Goal: Information Seeking & Learning: Learn about a topic

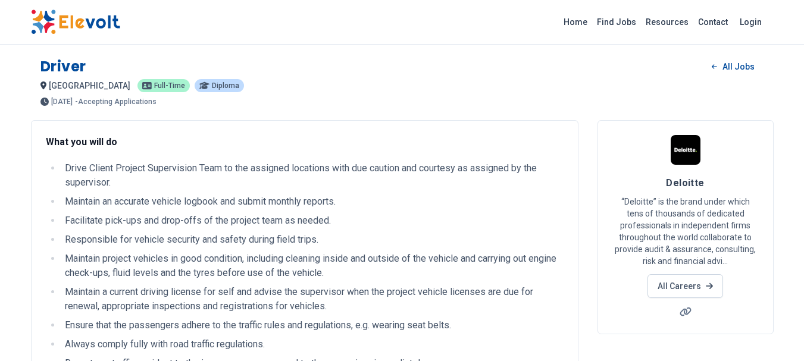
click at [93, 23] on img at bounding box center [75, 22] width 89 height 25
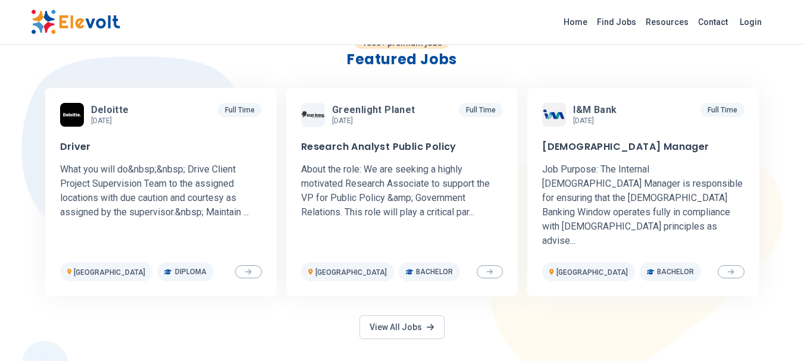
scroll to position [357, 0]
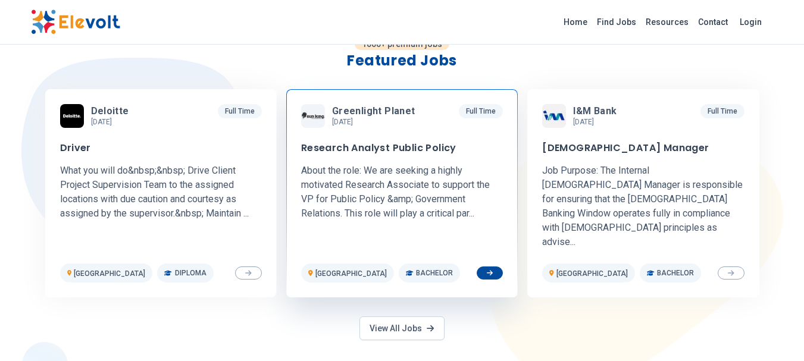
click at [422, 150] on h3 "Research Analyst Public Policy" at bounding box center [378, 148] width 155 height 12
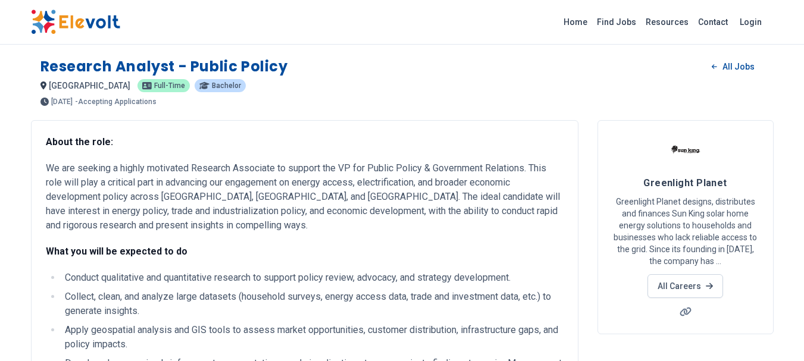
click at [74, 18] on img at bounding box center [75, 22] width 89 height 25
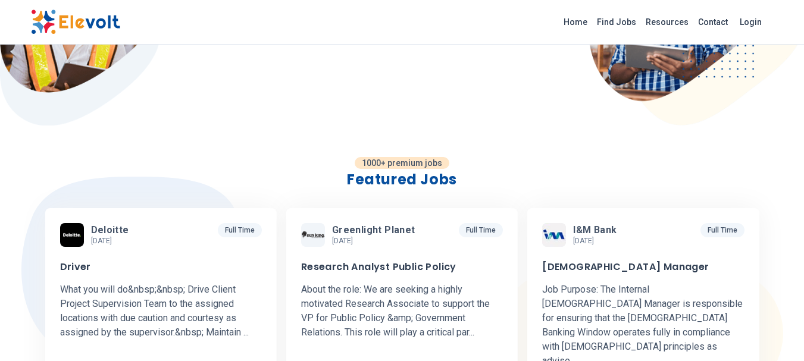
scroll to position [214, 0]
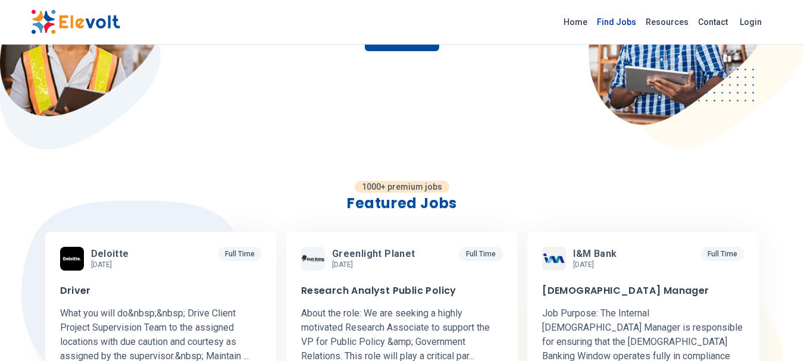
click at [626, 20] on link "Find Jobs" at bounding box center [616, 22] width 49 height 19
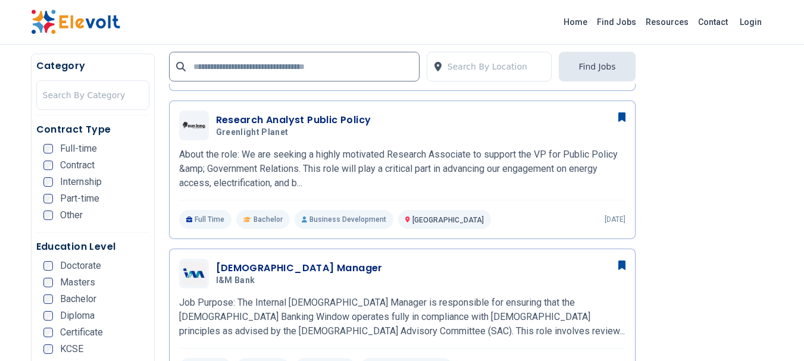
scroll to position [452, 0]
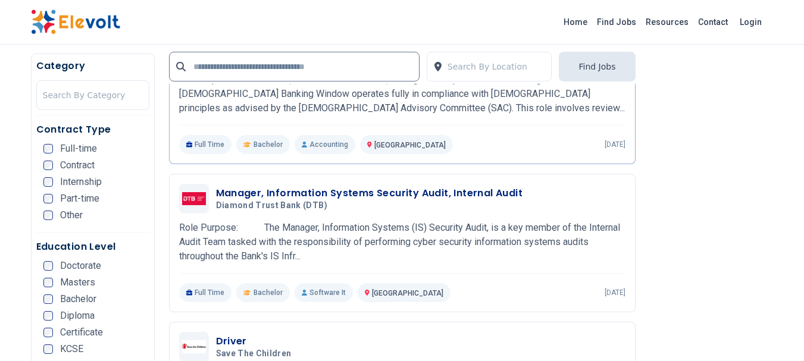
click at [130, 293] on ul "Doctorate Masters Bachelor Diploma Certificate KCSE KCPE Other" at bounding box center [96, 327] width 106 height 133
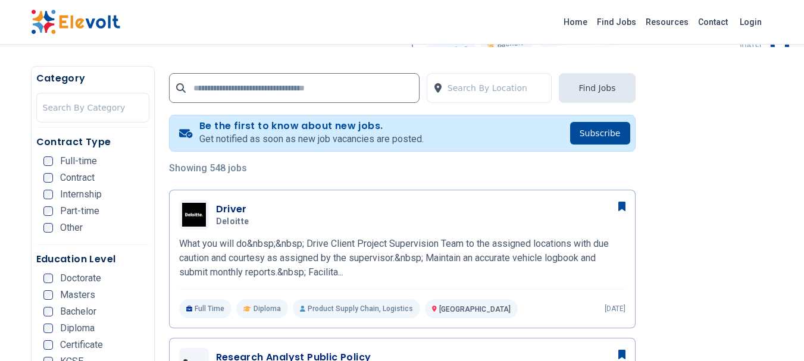
scroll to position [211, 0]
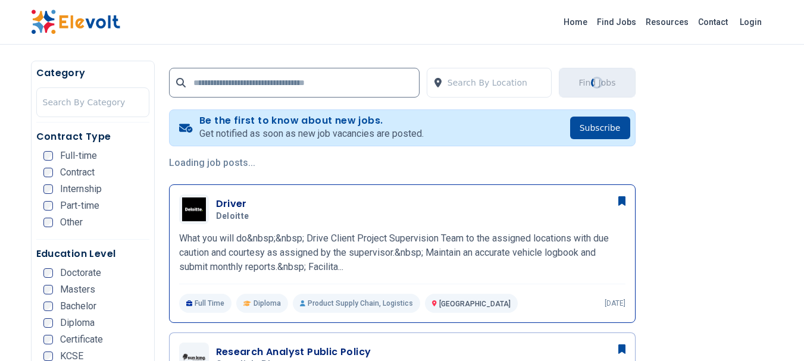
click at [246, 228] on div "Driver Deloitte 10/09/2025 11/08/2025 Nairobi KE What you will do&nbsp;&nbsp; D…" at bounding box center [402, 254] width 446 height 118
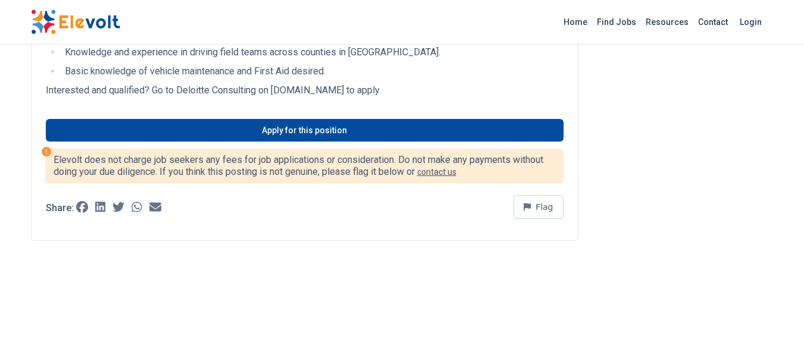
scroll to position [500, 0]
